Goal: Find contact information: Find contact information

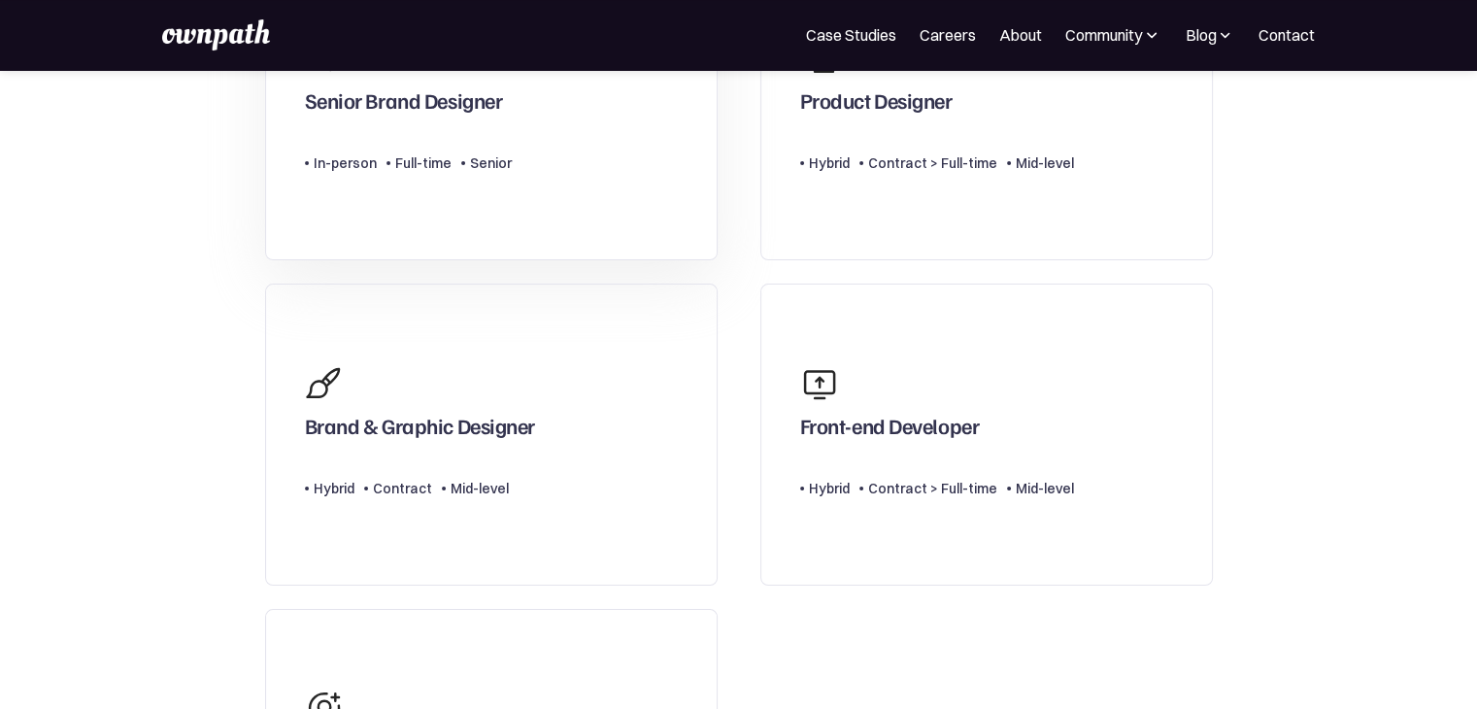
scroll to position [278, 0]
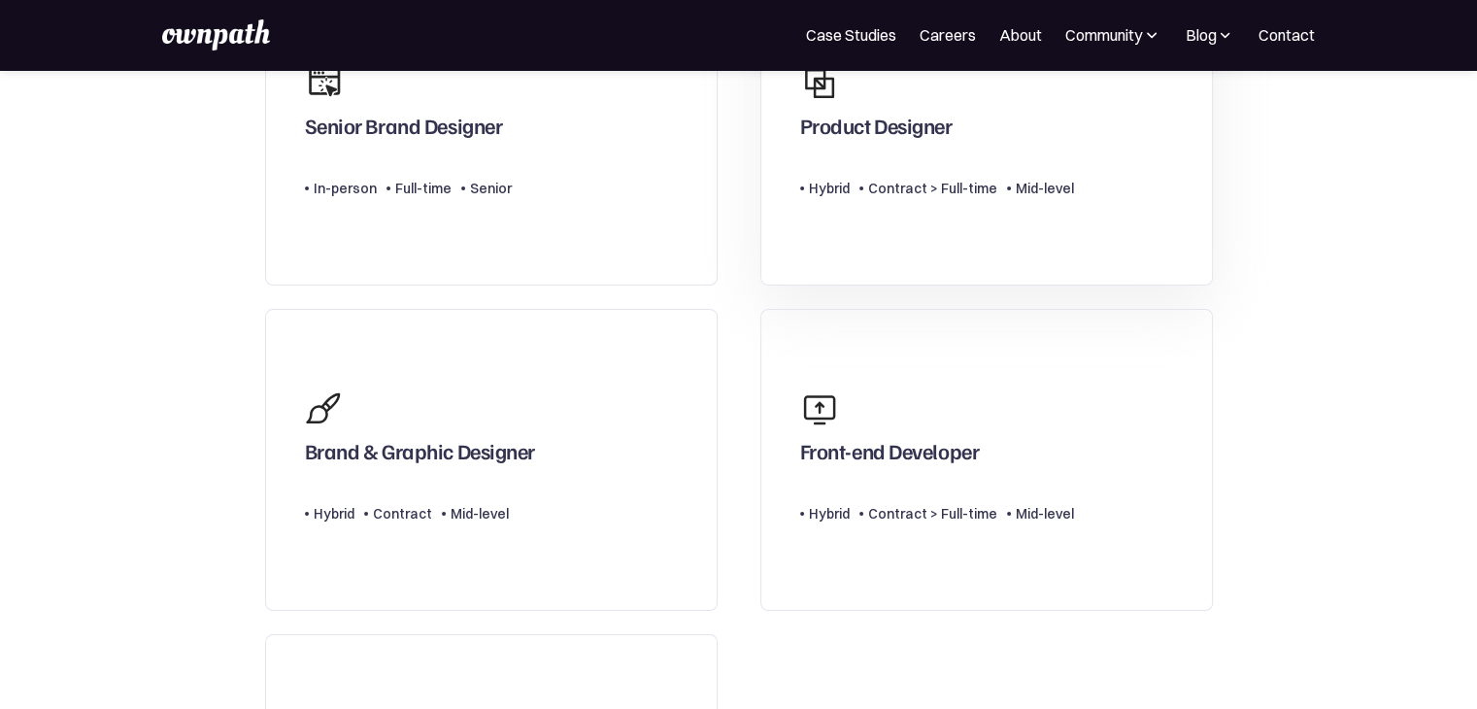
click at [920, 184] on div "Contract > Full-time" at bounding box center [932, 188] width 129 height 23
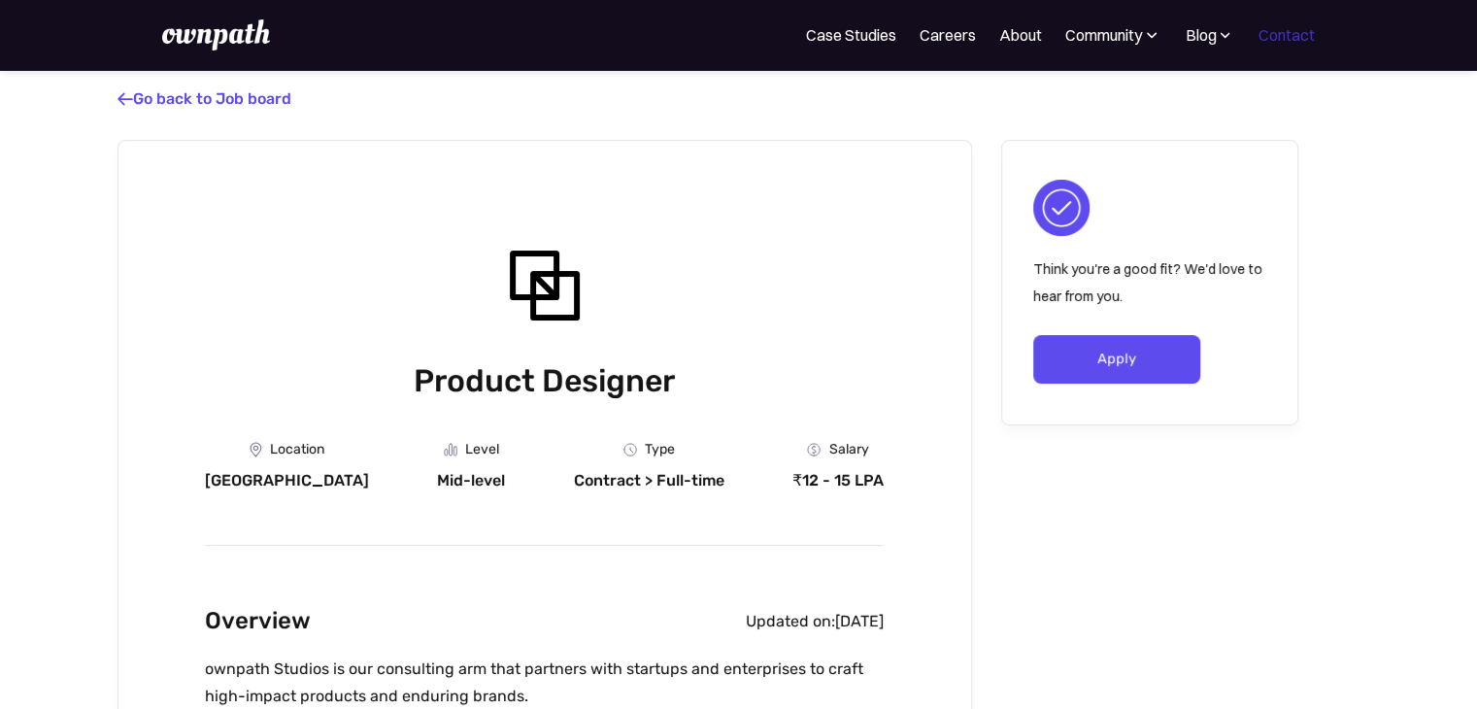
click at [1278, 37] on link "Contact" at bounding box center [1287, 34] width 56 height 23
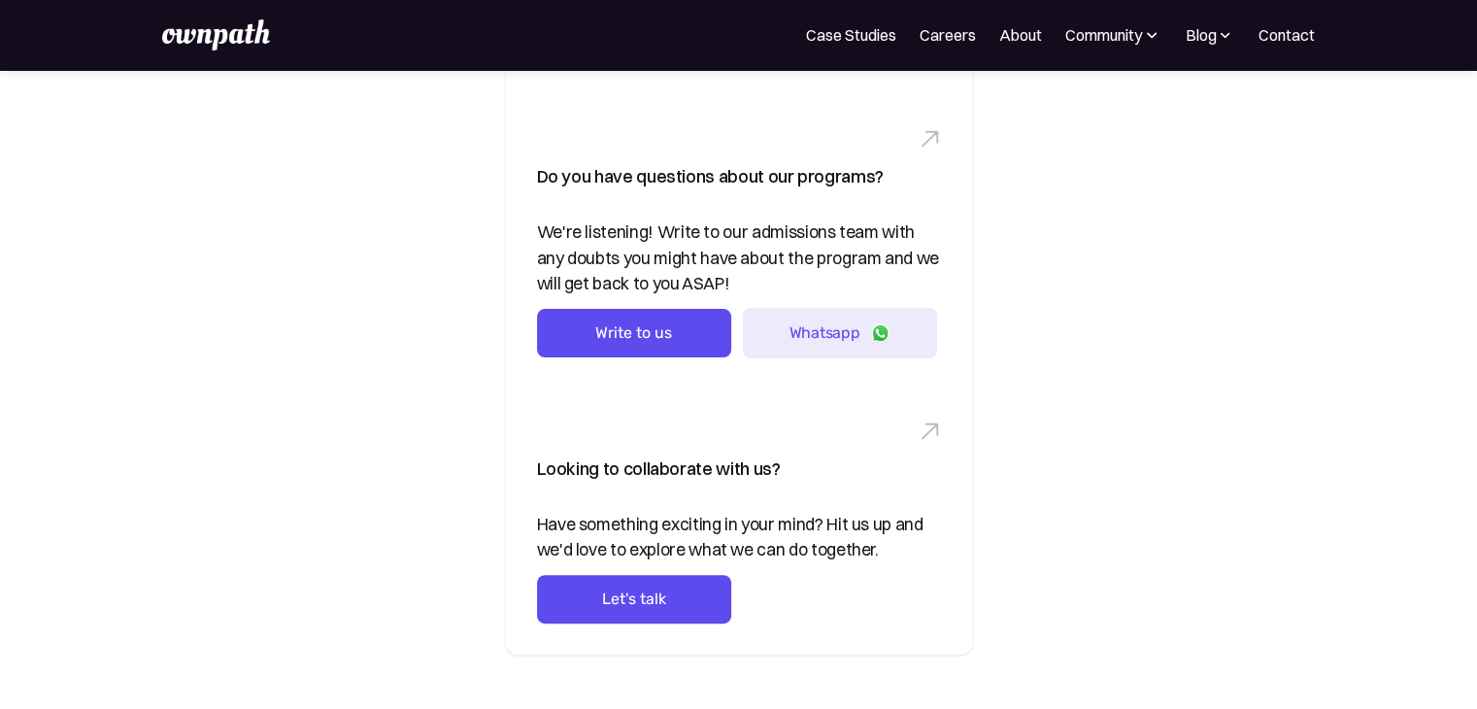
scroll to position [390, 0]
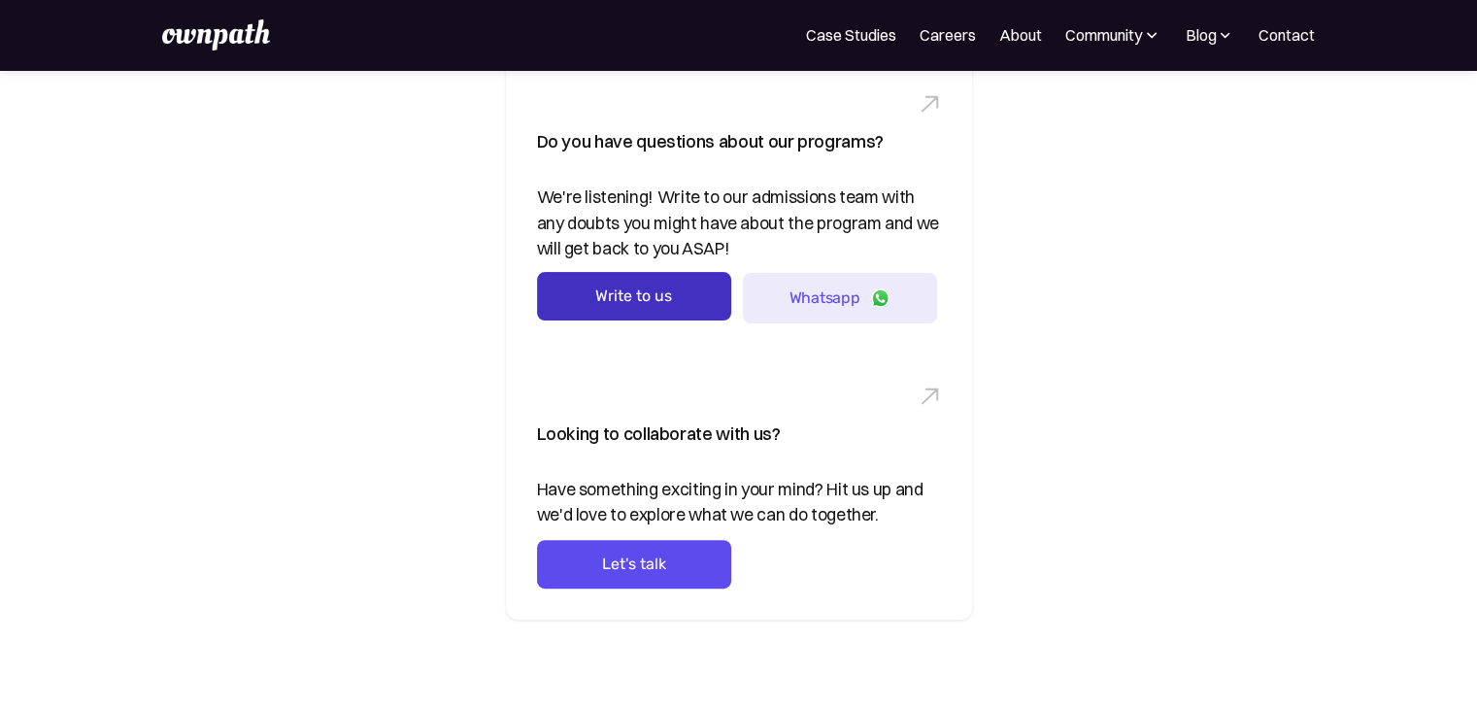
click at [630, 285] on link "Write to us" at bounding box center [634, 296] width 194 height 49
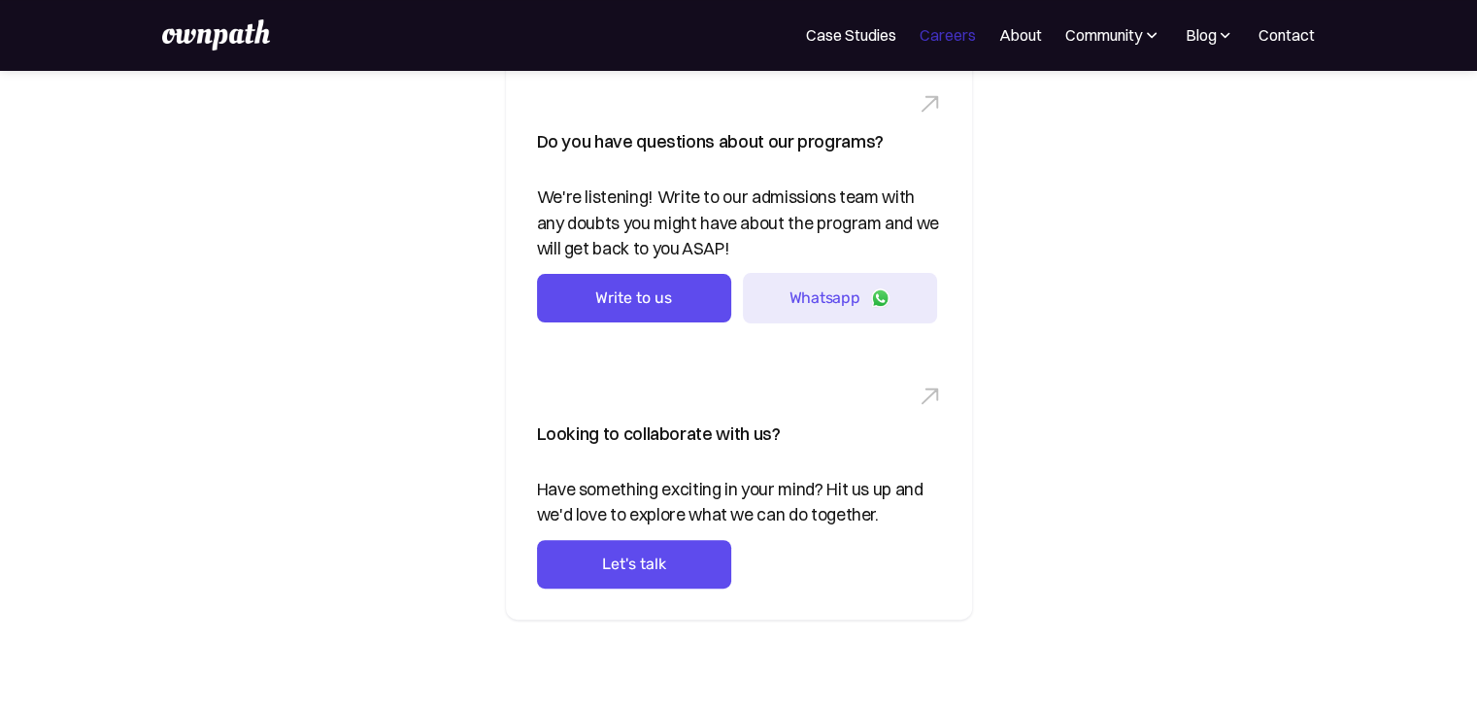
click at [971, 38] on link "Careers" at bounding box center [948, 34] width 56 height 23
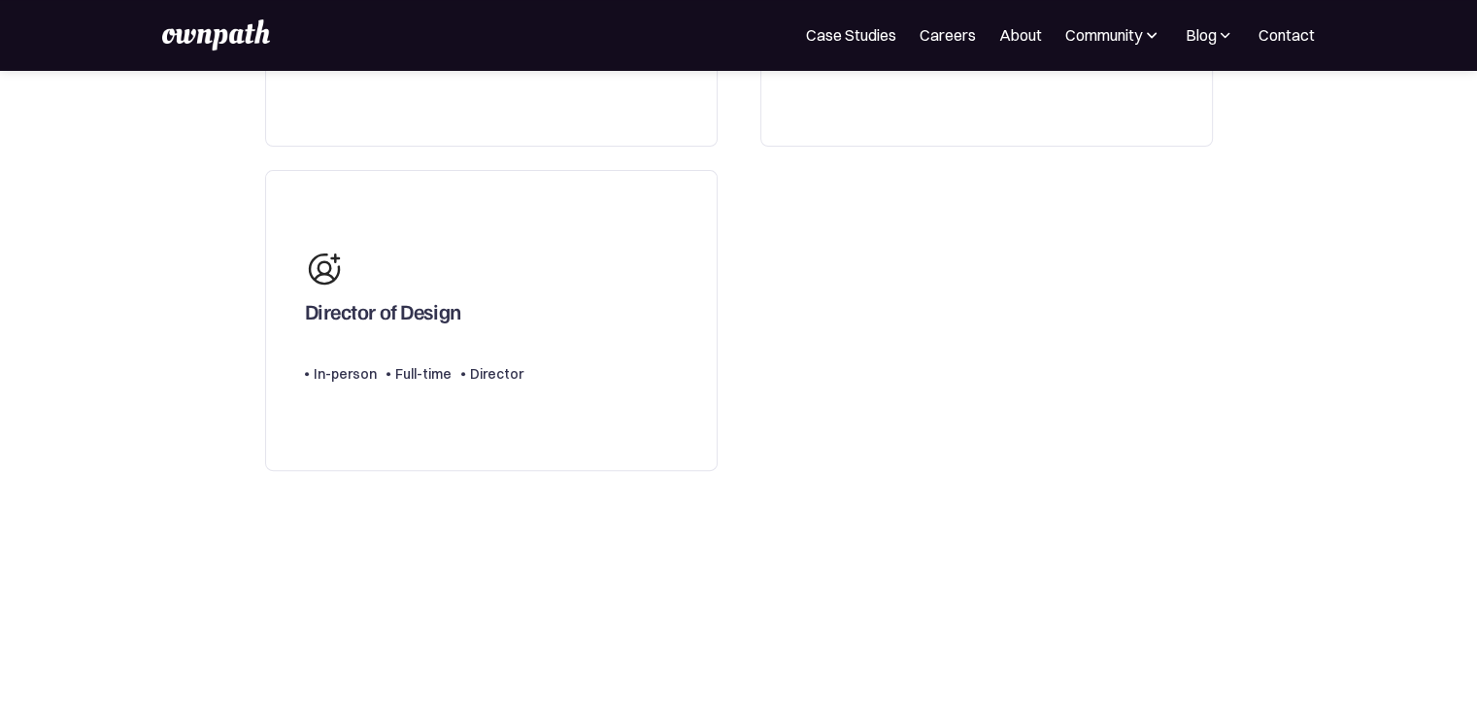
scroll to position [1192, 0]
